Goal: Information Seeking & Learning: Learn about a topic

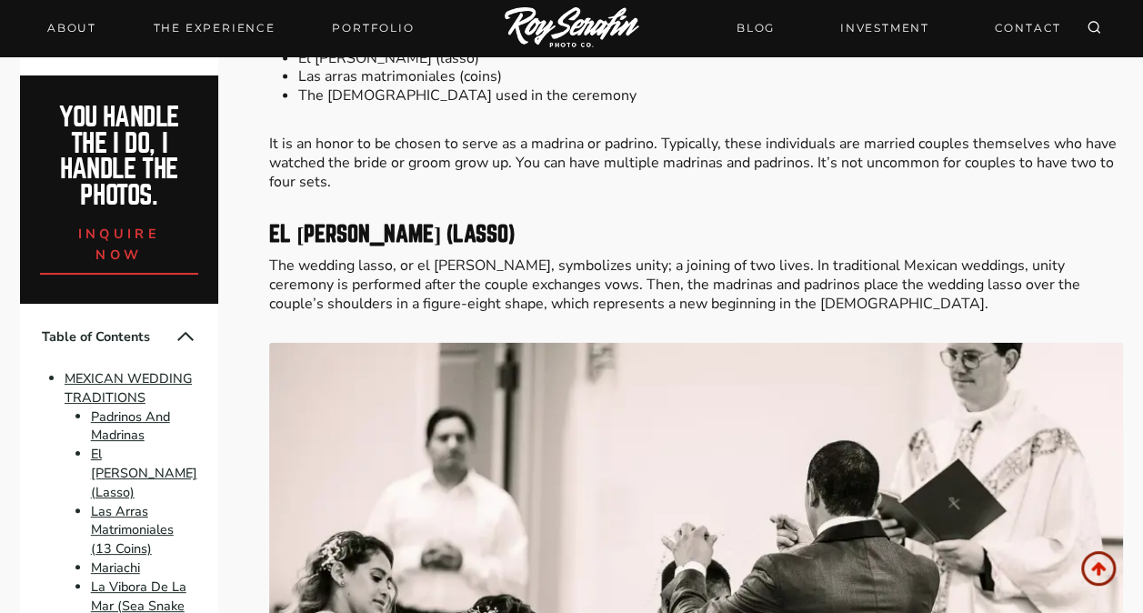
scroll to position [2001, 0]
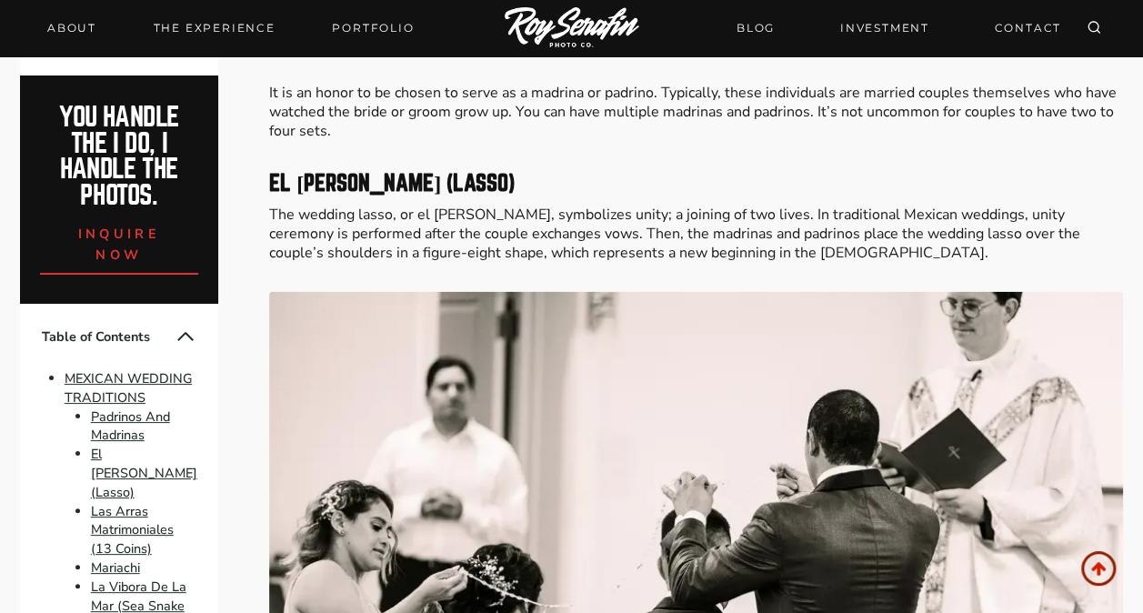
drag, startPoint x: 510, startPoint y: 441, endPoint x: 435, endPoint y: 246, distance: 209.7
click at [435, 246] on p "The wedding lasso, or el [PERSON_NAME], symbolizes unity; a joining of two live…" at bounding box center [696, 234] width 854 height 56
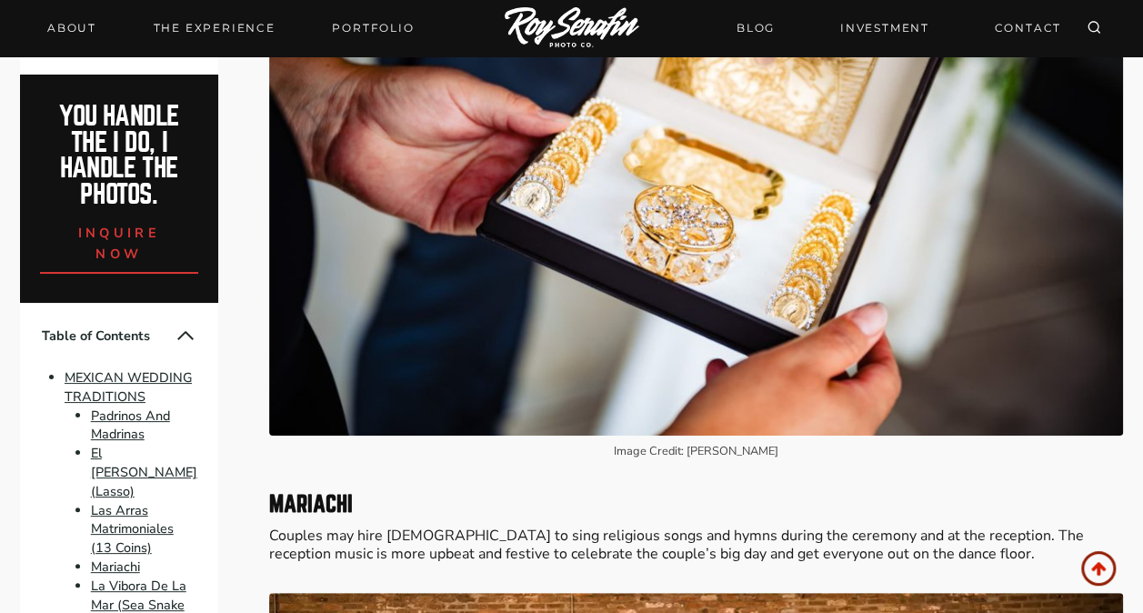
scroll to position [2820, 0]
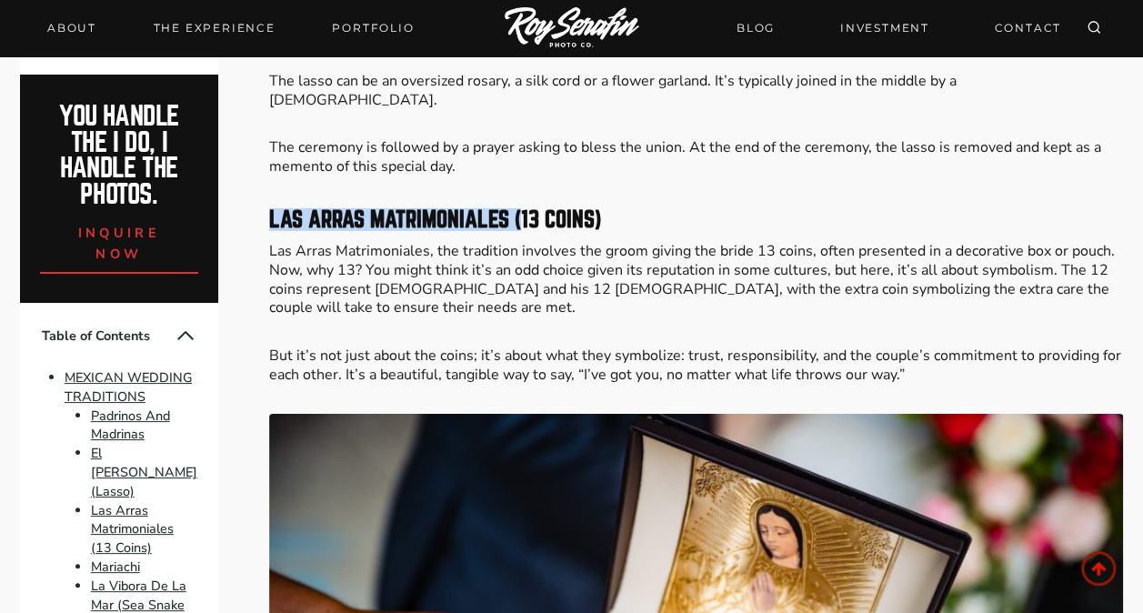
drag, startPoint x: 258, startPoint y: 189, endPoint x: 519, endPoint y: 195, distance: 260.2
drag, startPoint x: 519, startPoint y: 195, endPoint x: 495, endPoint y: 218, distance: 33.4
drag, startPoint x: 266, startPoint y: 193, endPoint x: 506, endPoint y: 196, distance: 240.2
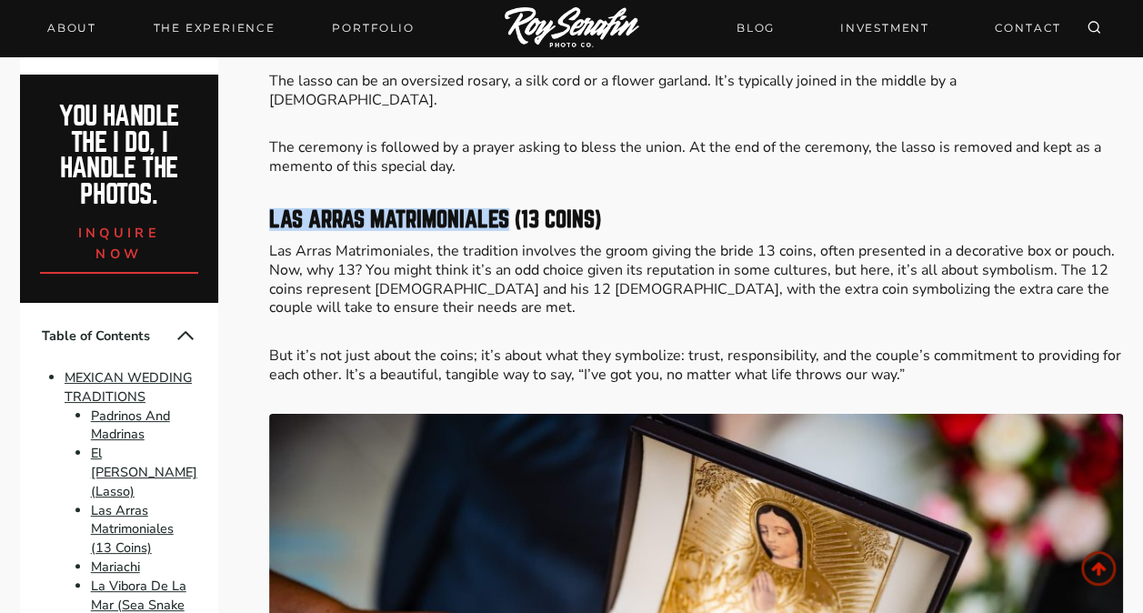
copy strong "Las Arras Matrimoniales"
click at [739, 347] on p "But it’s not just about the coins; it’s about what they symbolize: trust, respo…" at bounding box center [696, 366] width 854 height 38
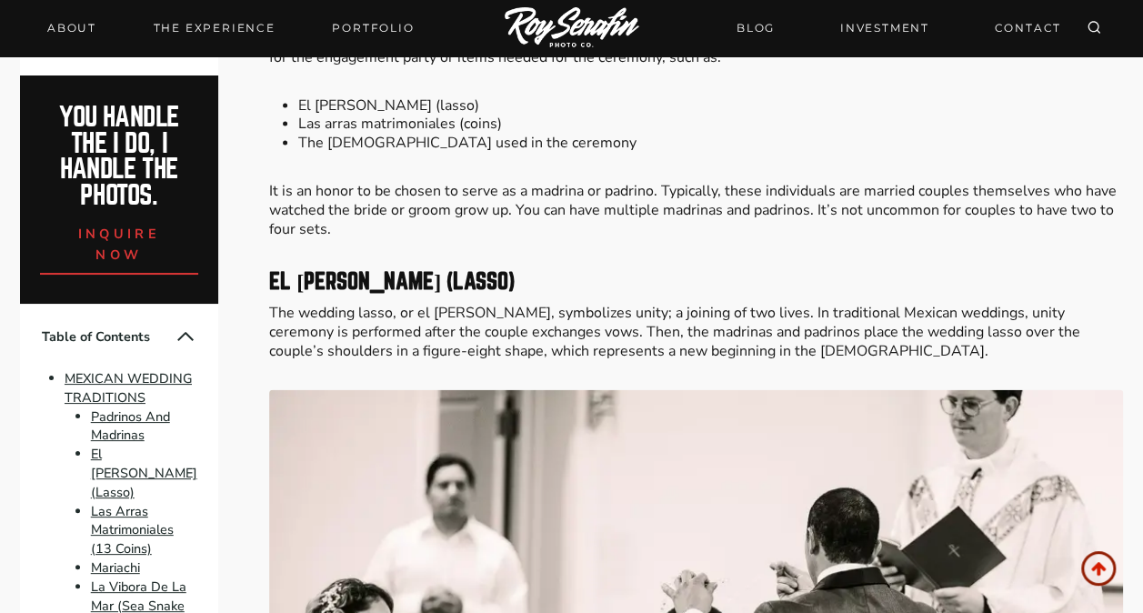
scroll to position [1910, 0]
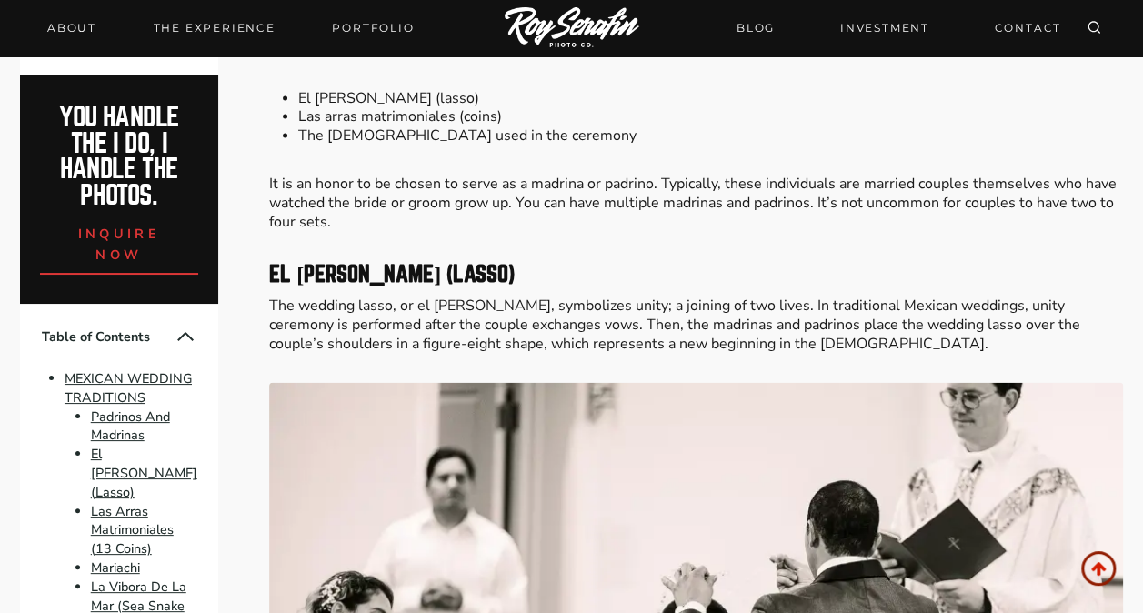
click at [753, 333] on p "The wedding lasso, or el [PERSON_NAME], symbolizes unity; a joining of two live…" at bounding box center [696, 325] width 854 height 56
click at [697, 342] on p "The wedding lasso, or el [PERSON_NAME], symbolizes unity; a joining of two live…" at bounding box center [696, 325] width 854 height 56
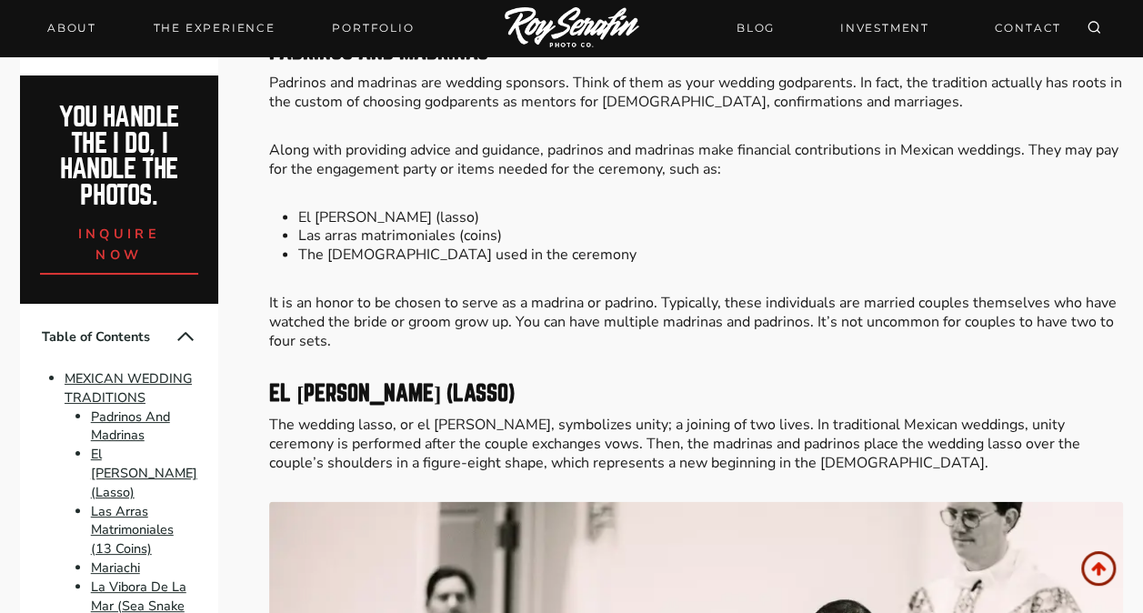
scroll to position [1819, 0]
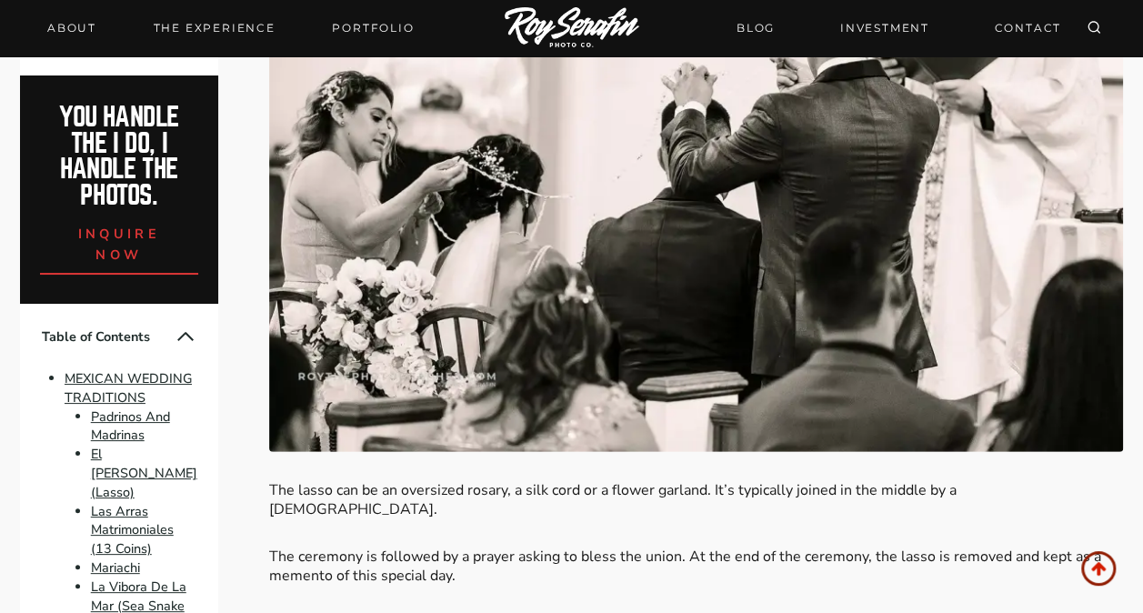
scroll to position [2729, 0]
